Goal: Transaction & Acquisition: Purchase product/service

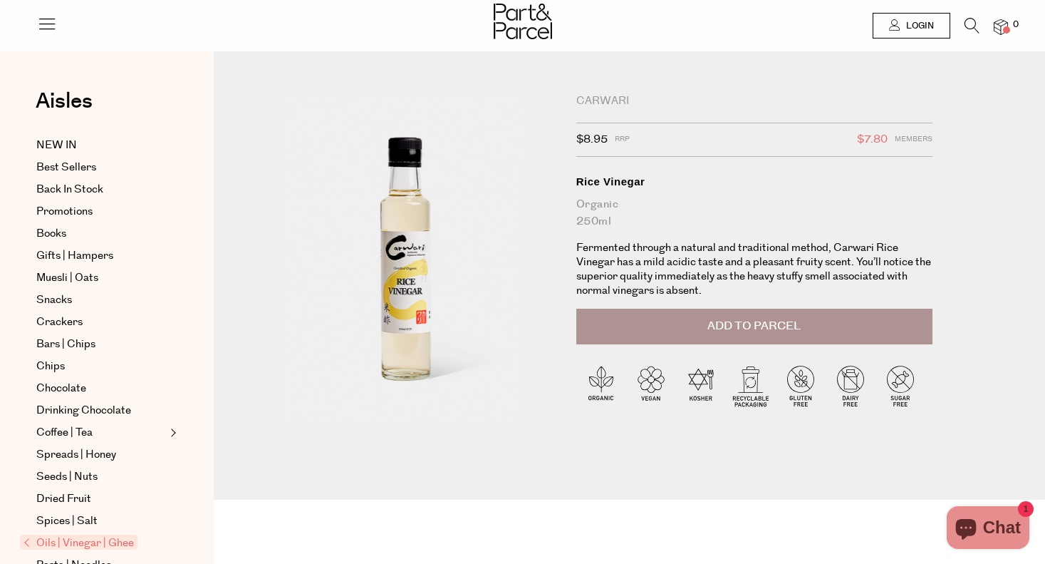
click at [927, 24] on span "Login" at bounding box center [918, 26] width 31 height 12
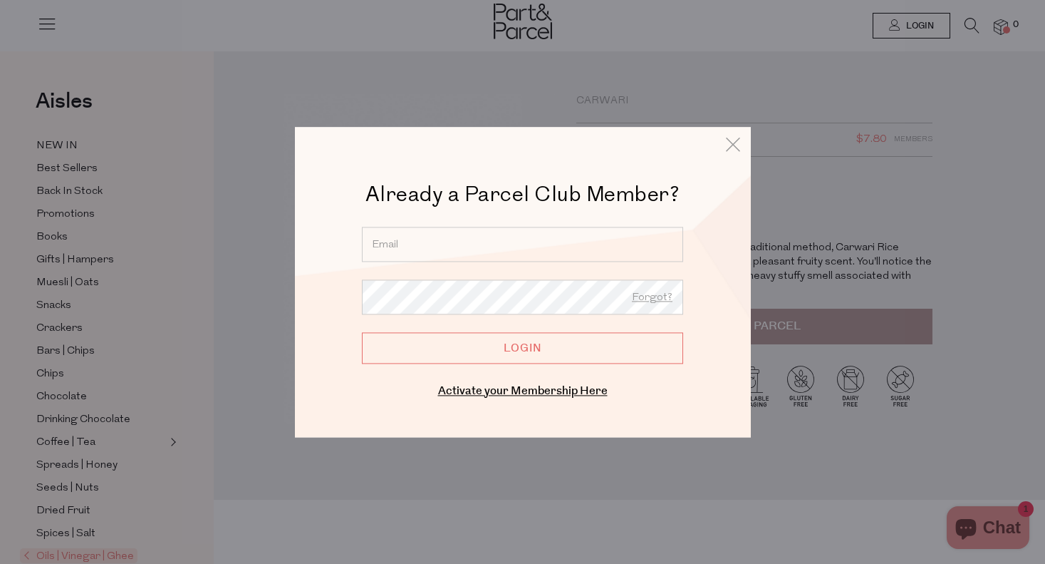
type input "mnh@iinet.net.au"
click at [522, 348] on input "Login" at bounding box center [522, 347] width 321 height 31
click at [528, 353] on input "Login" at bounding box center [522, 347] width 321 height 31
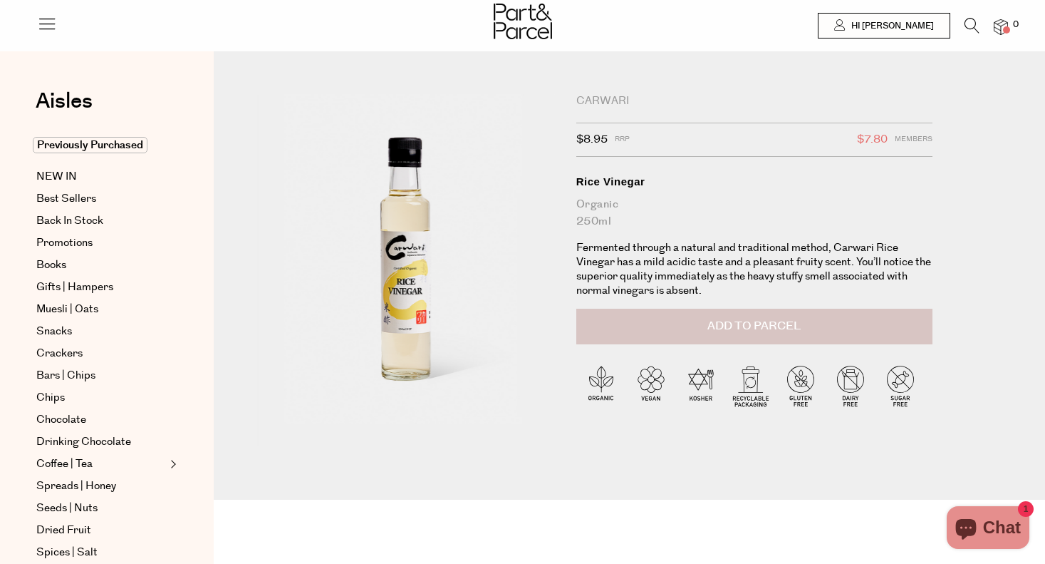
click at [731, 324] on span "Add to Parcel" at bounding box center [754, 326] width 93 height 16
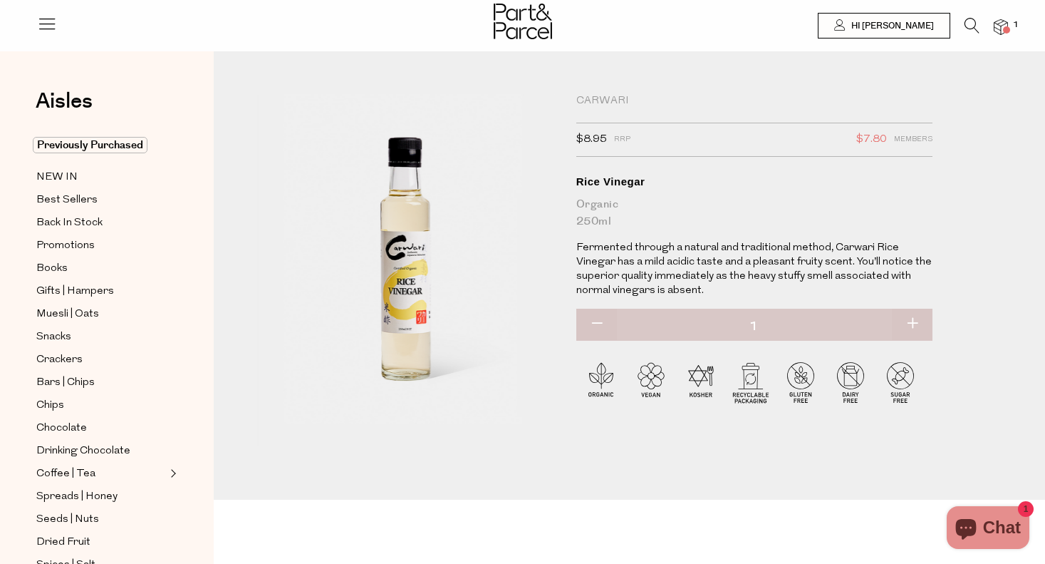
click at [50, 29] on icon at bounding box center [47, 24] width 20 height 20
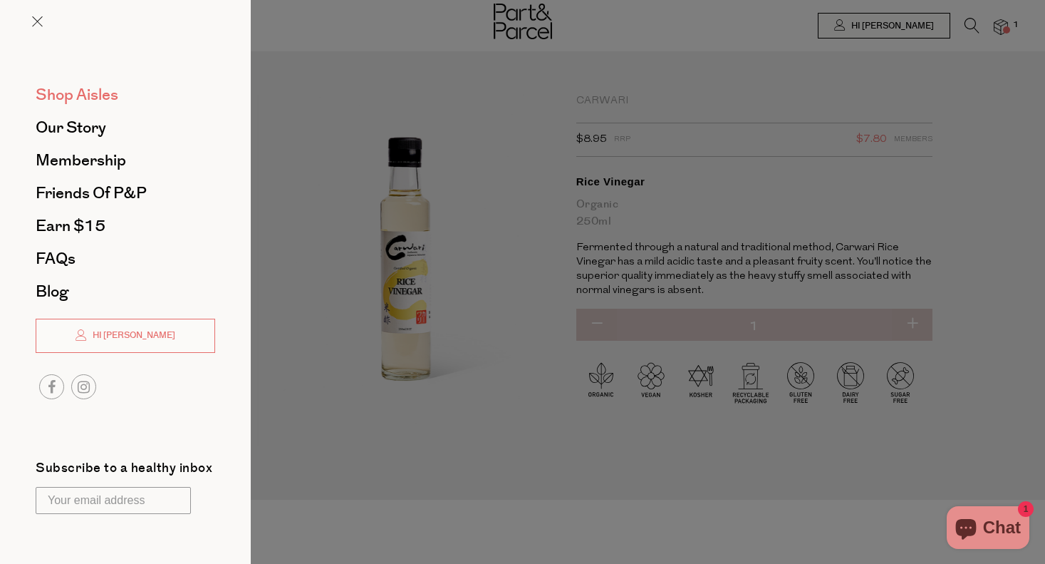
click at [94, 91] on span "Shop Aisles" at bounding box center [77, 94] width 83 height 23
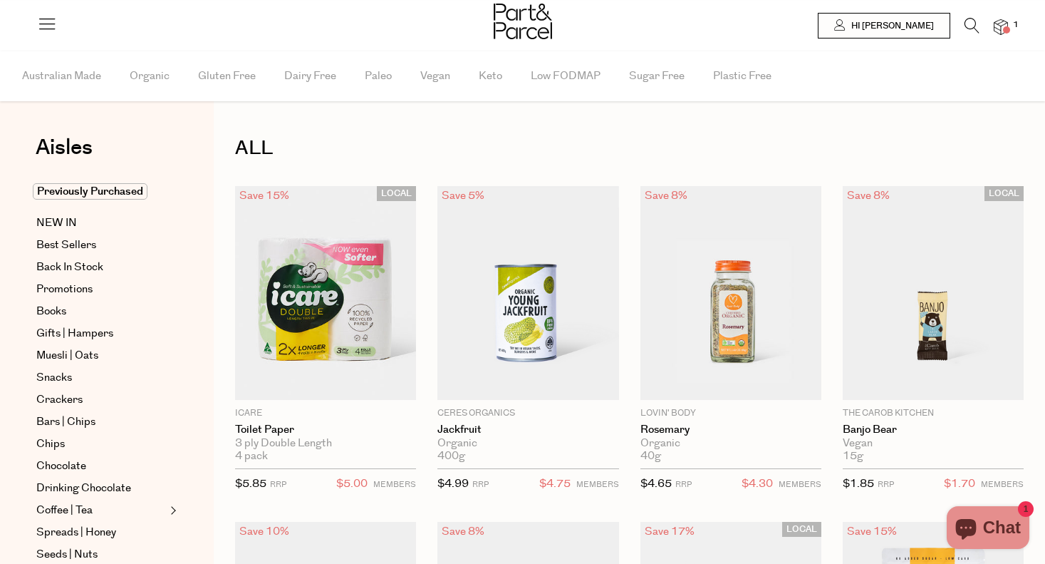
click at [963, 25] on li at bounding box center [964, 28] width 29 height 21
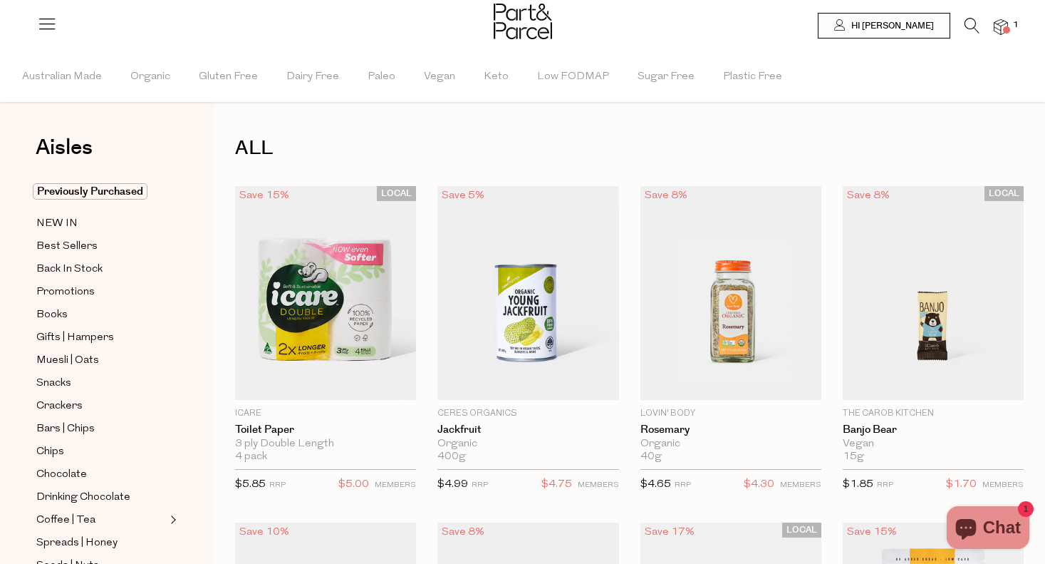
click at [962, 25] on li at bounding box center [964, 29] width 29 height 22
click at [974, 22] on icon at bounding box center [972, 26] width 15 height 16
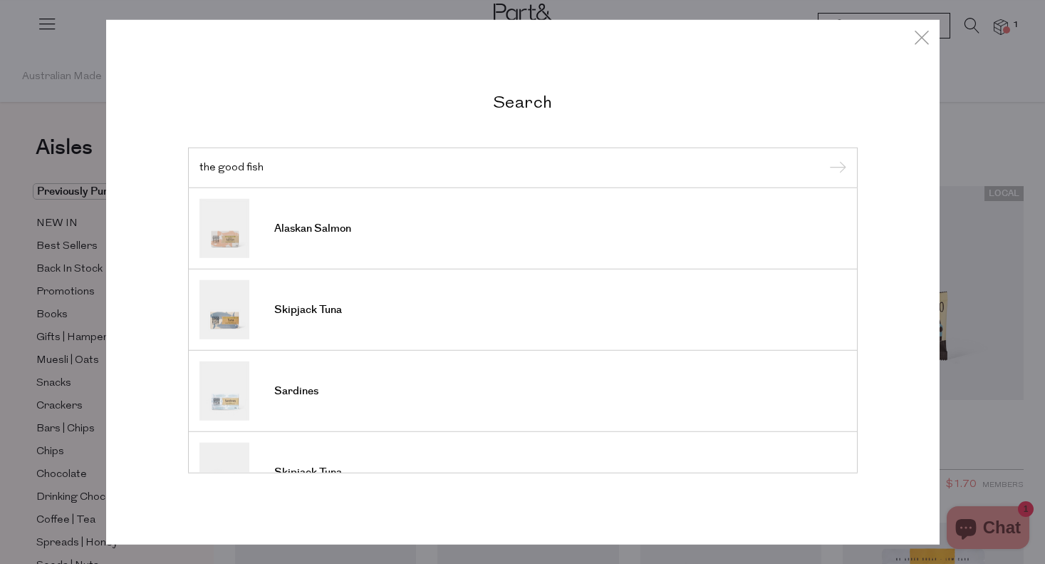
type input "the good fish"
click at [835, 168] on input "submit" at bounding box center [835, 167] width 21 height 21
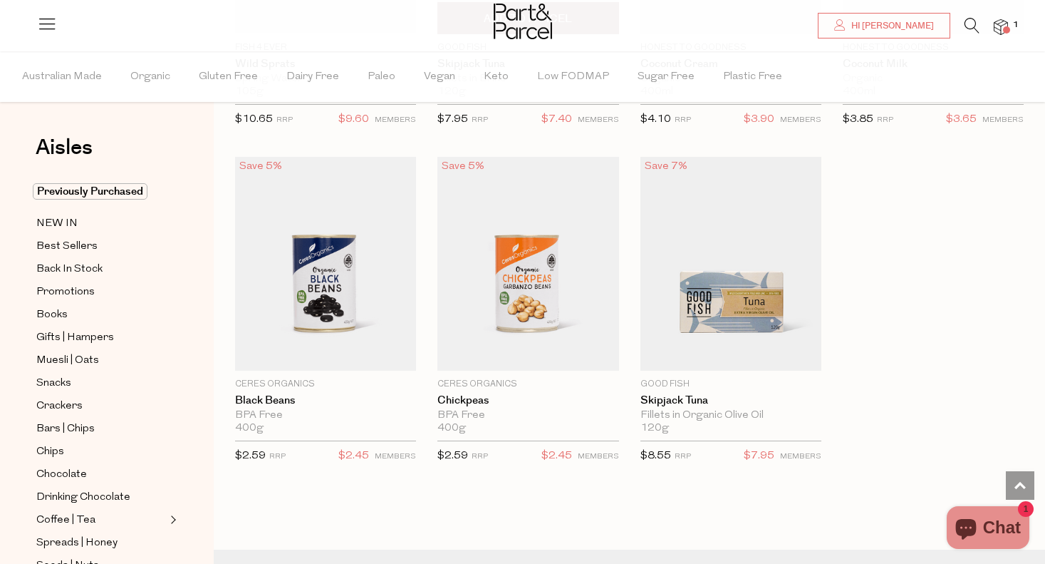
scroll to position [1392, 0]
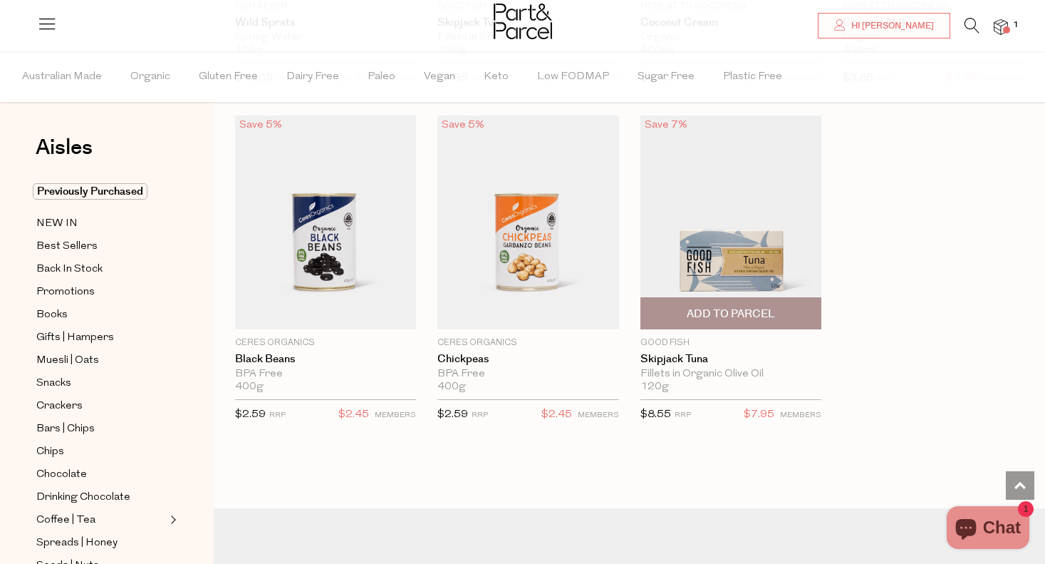
click at [695, 255] on img at bounding box center [731, 222] width 181 height 214
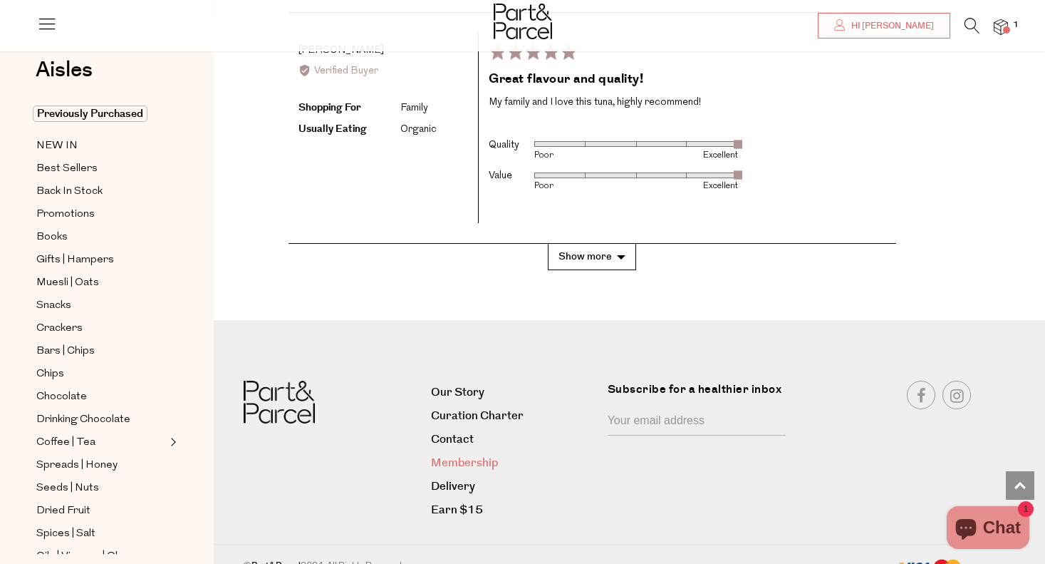
scroll to position [3131, 0]
click at [485, 455] on link "Membership" at bounding box center [514, 464] width 166 height 19
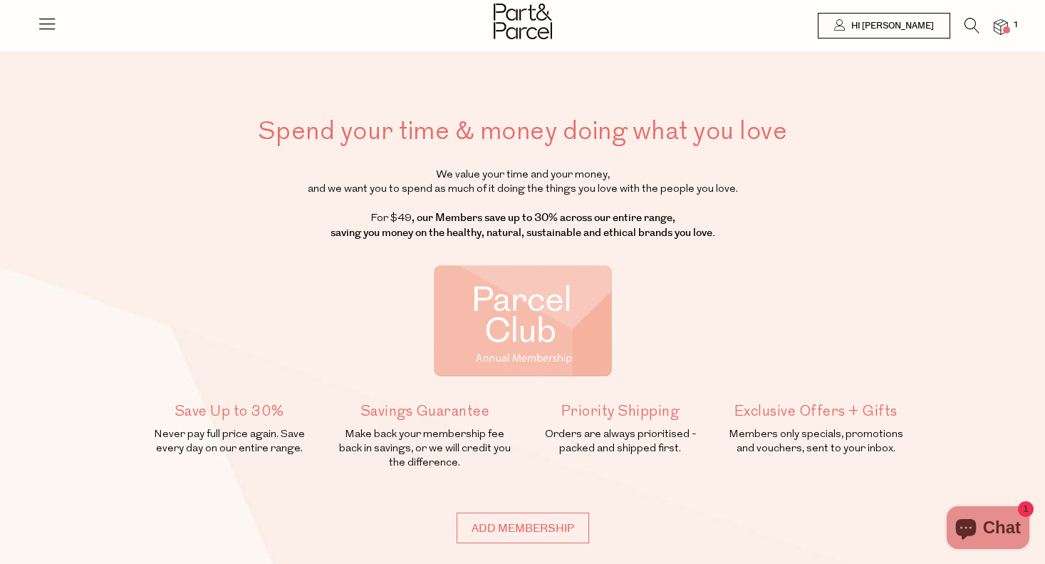
click at [1006, 30] on span at bounding box center [1006, 29] width 7 height 7
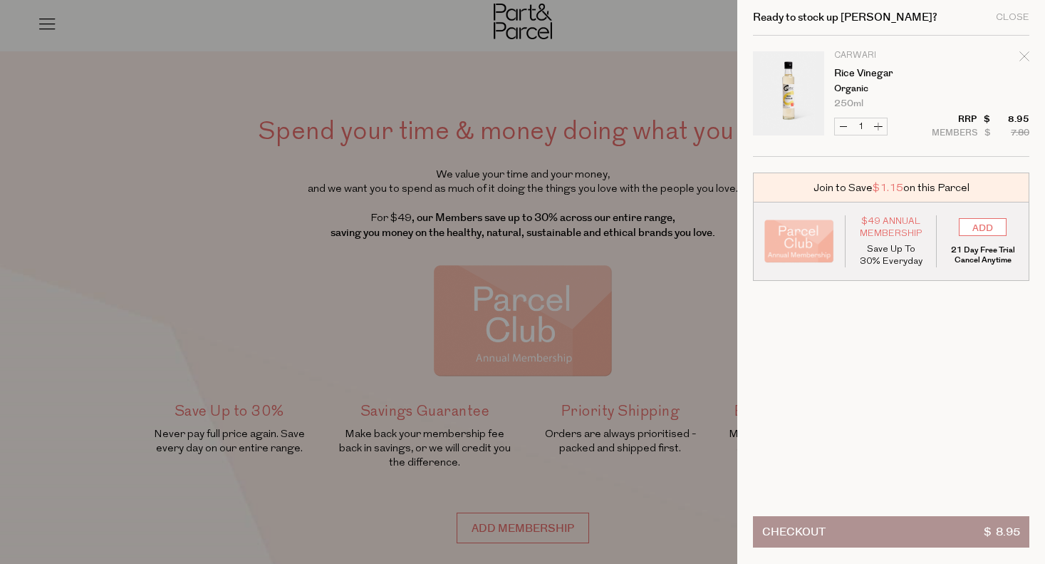
click at [632, 85] on div at bounding box center [522, 282] width 1045 height 564
